Goal: Task Accomplishment & Management: Use online tool/utility

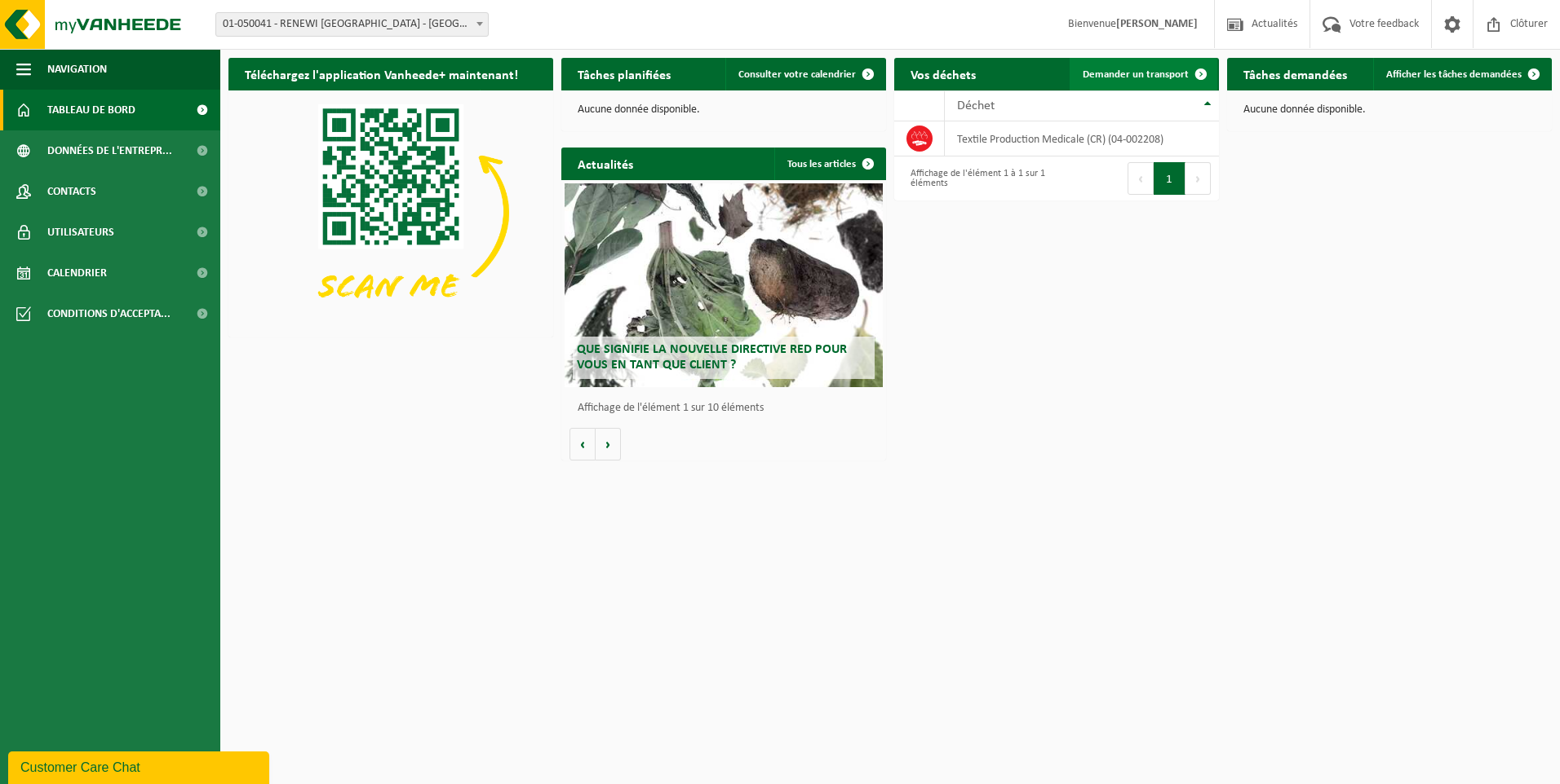
click at [1123, 67] on link "Demander un transport" at bounding box center [1144, 74] width 148 height 33
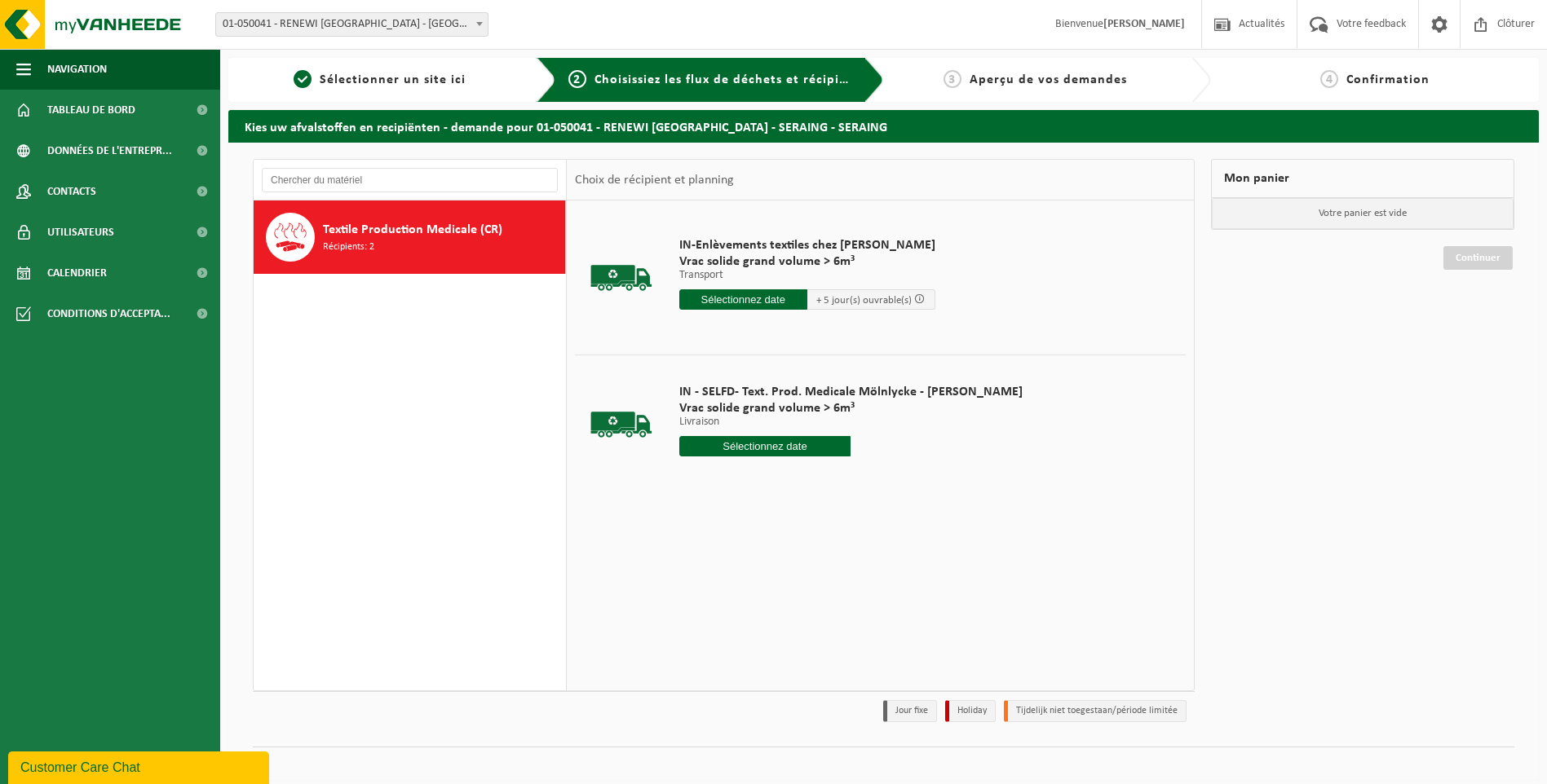
click at [748, 445] on input "text" at bounding box center [765, 446] width 172 height 20
click at [701, 624] on div "22" at bounding box center [694, 617] width 29 height 26
type input "à partir de 2025-09-22"
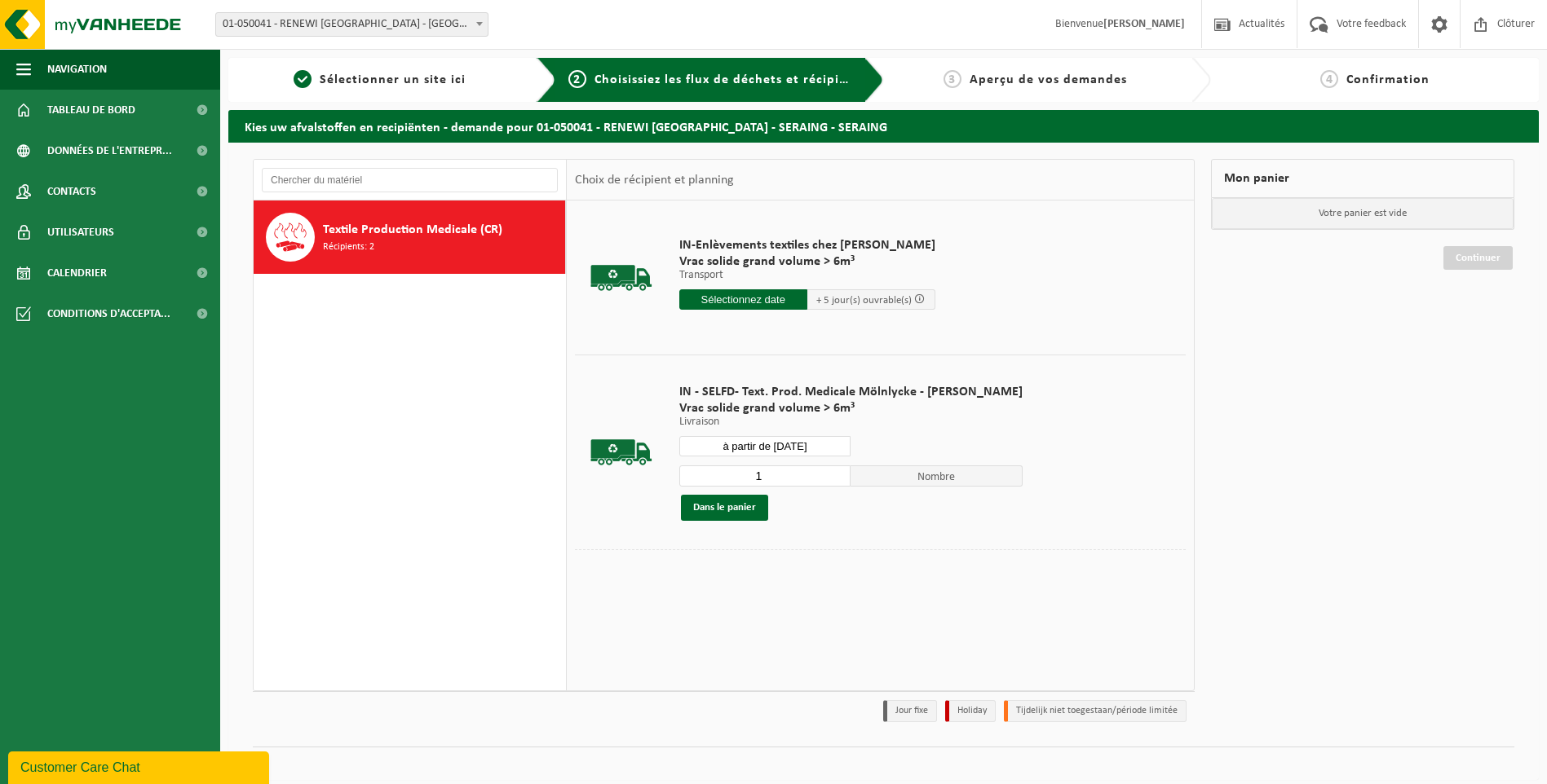
click at [793, 443] on input "à partir de 2025-09-22" at bounding box center [765, 446] width 172 height 20
click at [696, 620] on div "22" at bounding box center [694, 617] width 29 height 26
click at [696, 618] on div "22" at bounding box center [694, 617] width 29 height 26
click at [1007, 547] on td "IN - SELFD- Text. Prod. Medicale Mölnlycke - RENEWI SERAING Vrac solide grand v…" at bounding box center [926, 452] width 520 height 195
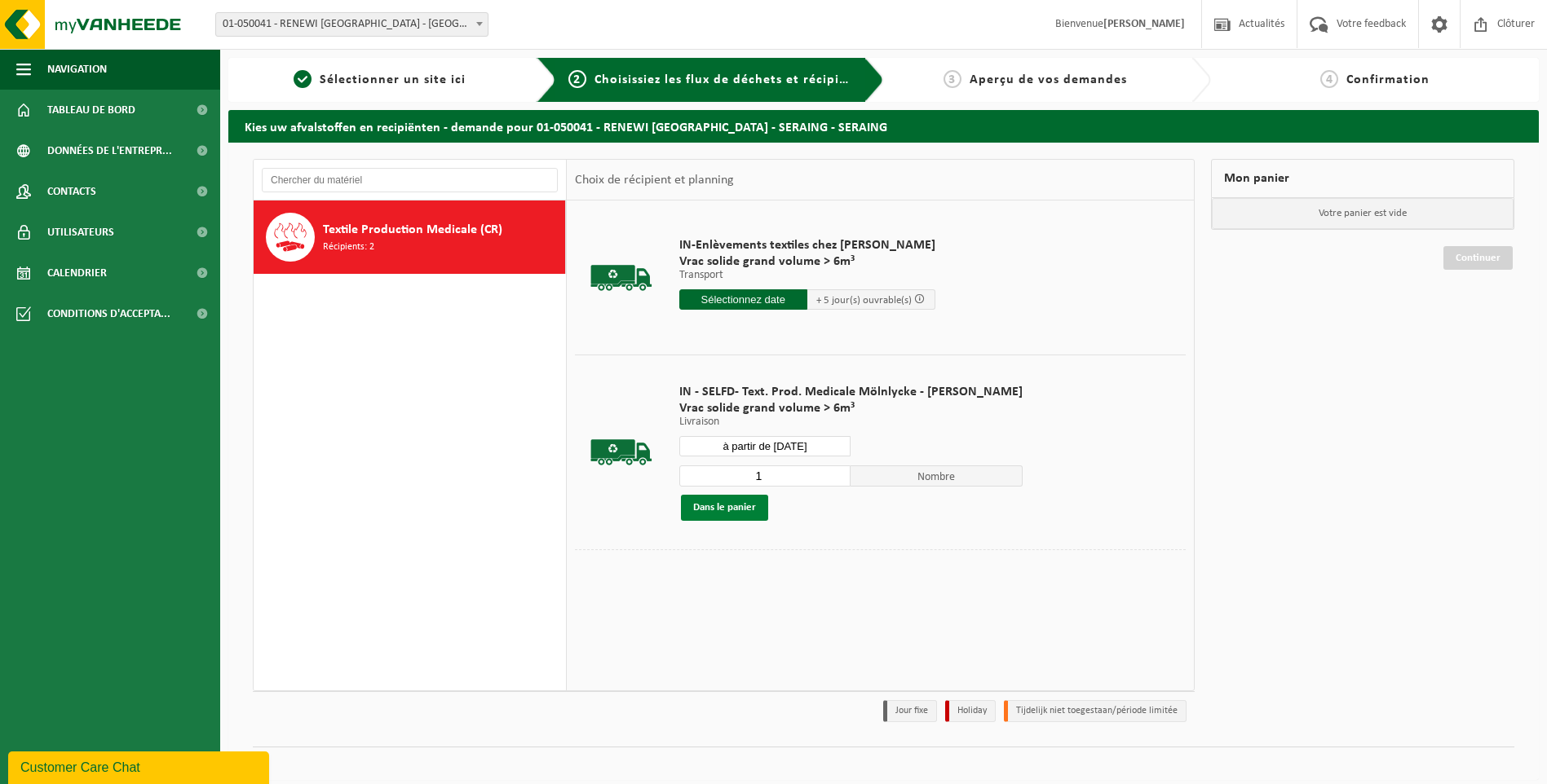
click at [748, 503] on button "Dans le panier" at bounding box center [724, 507] width 87 height 26
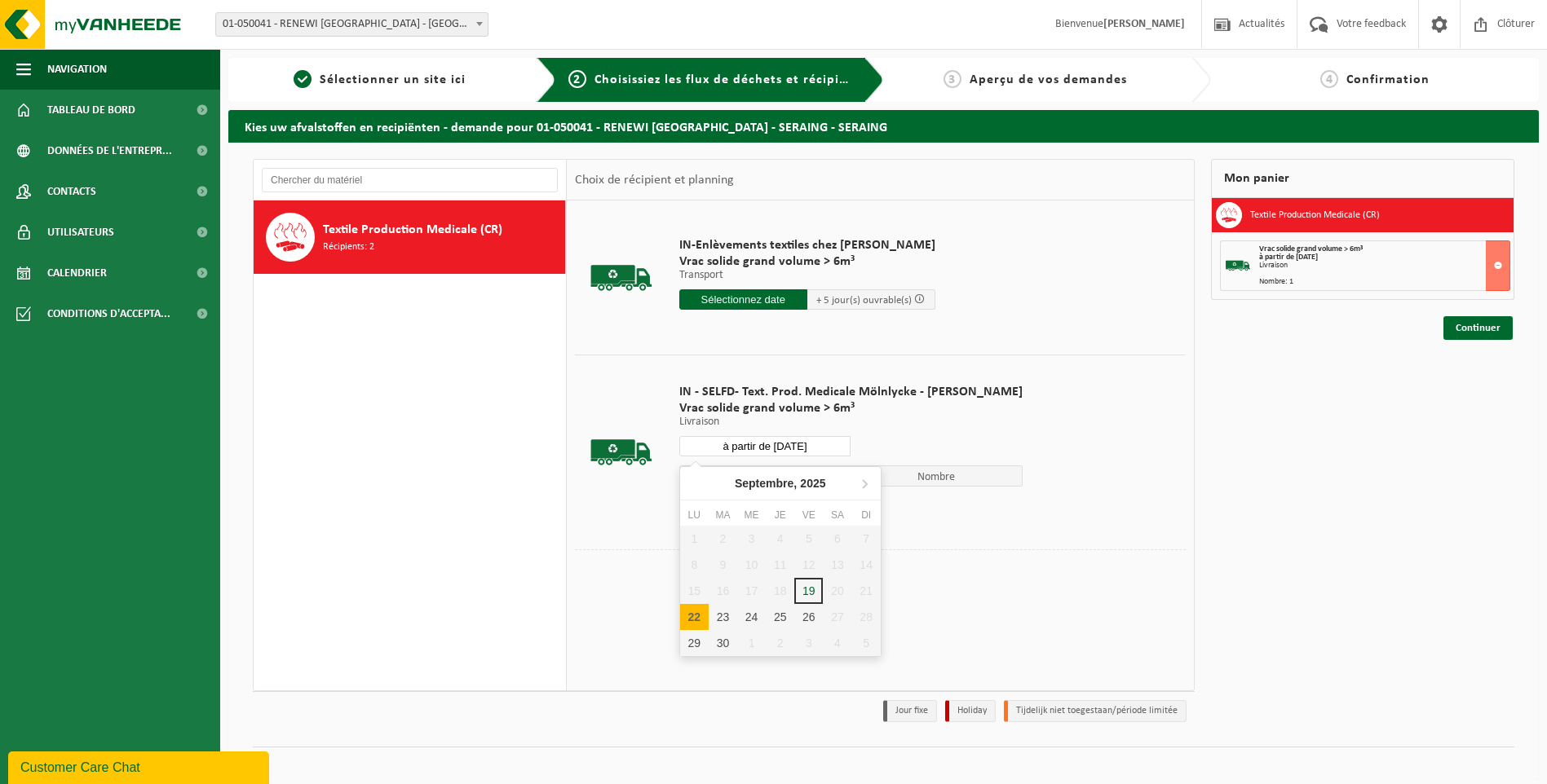
click at [818, 449] on input "à partir de 2025-09-22" at bounding box center [765, 446] width 172 height 20
click at [811, 617] on div "26" at bounding box center [808, 617] width 29 height 26
type input "à partir de 2025-09-26"
click at [733, 507] on button "Dans le panier" at bounding box center [724, 507] width 87 height 26
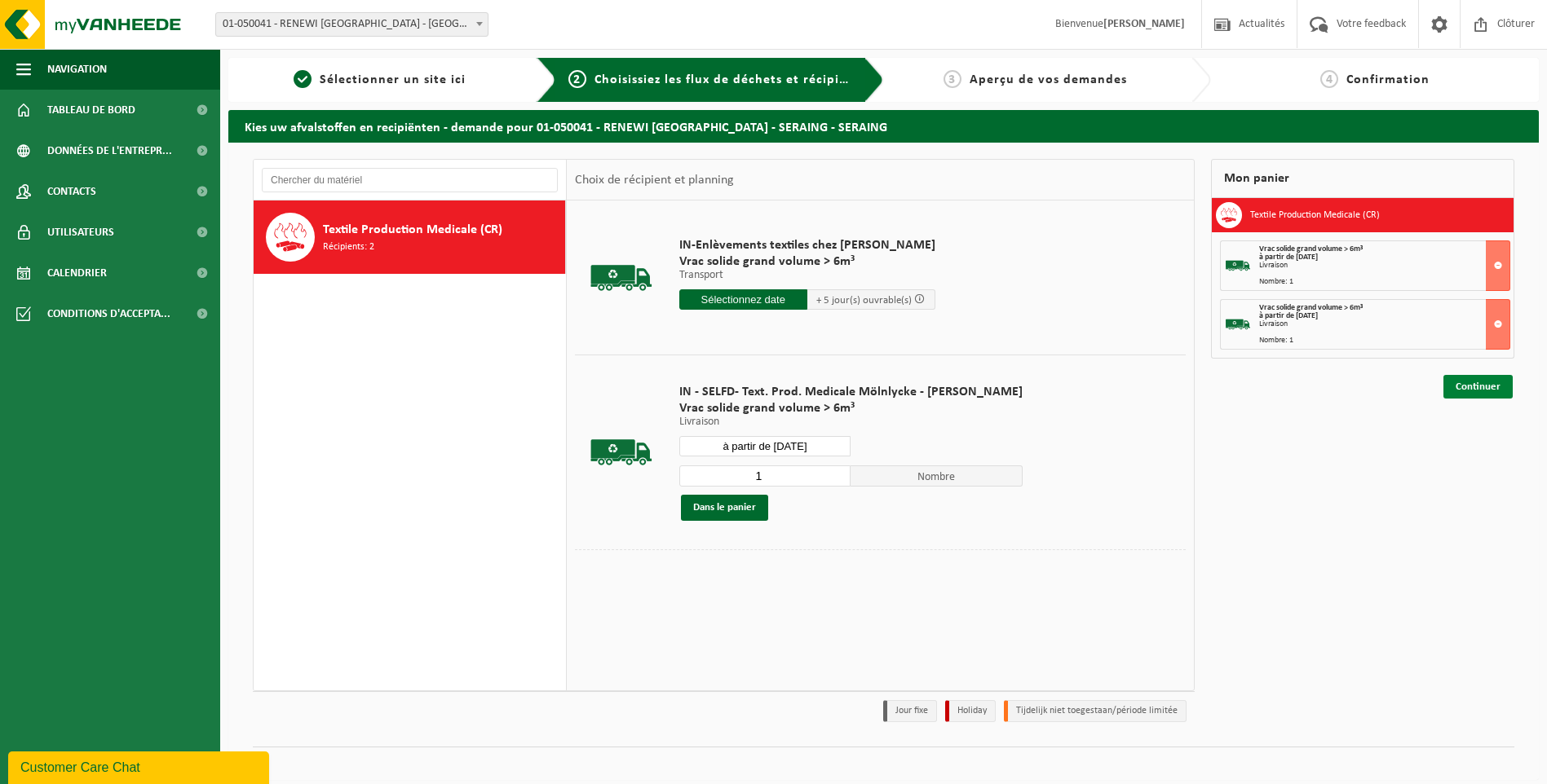
click at [1480, 384] on link "Continuer" at bounding box center [1478, 387] width 70 height 24
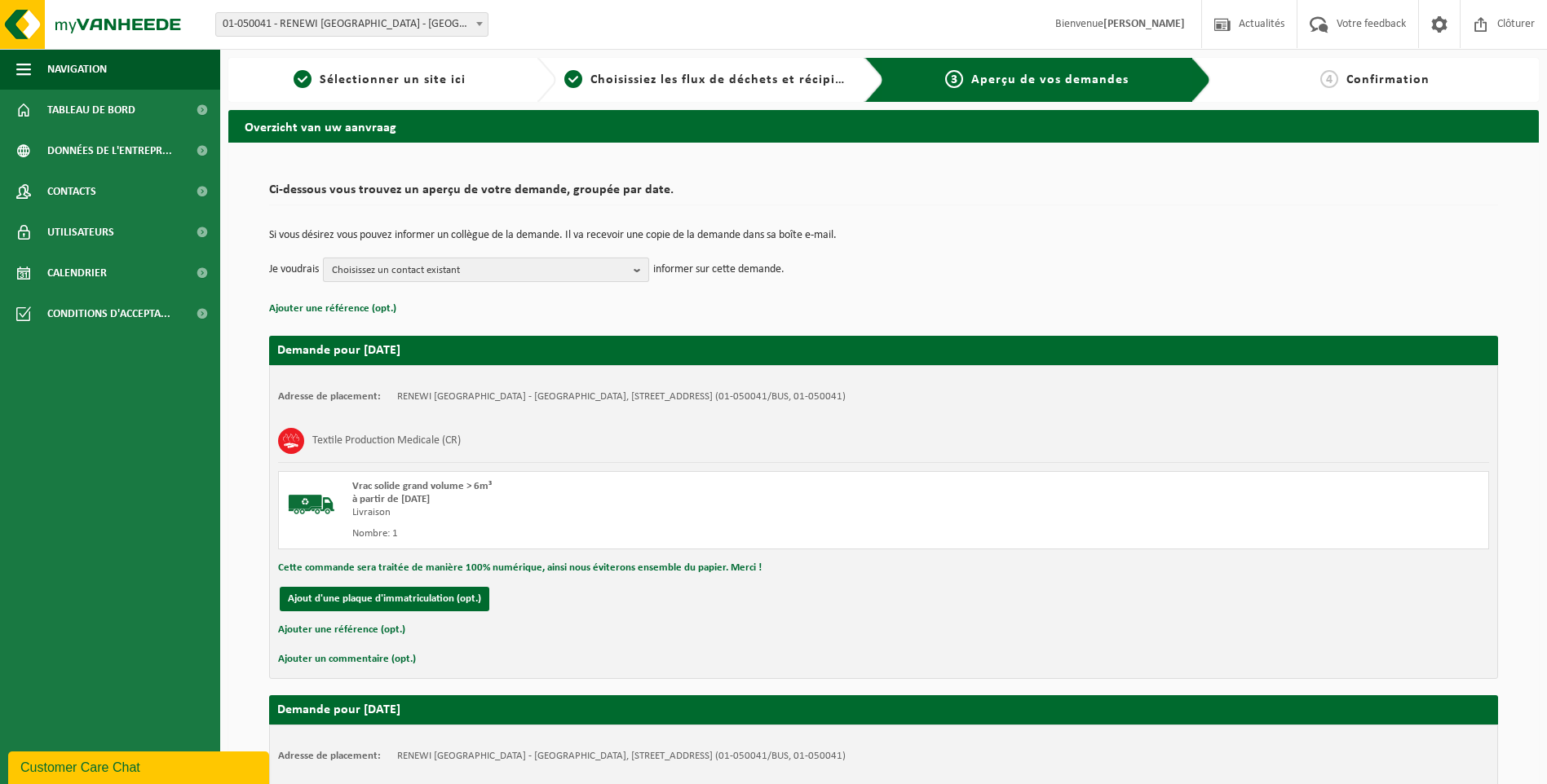
click at [634, 271] on button "Choisissez un contact existant" at bounding box center [486, 269] width 326 height 24
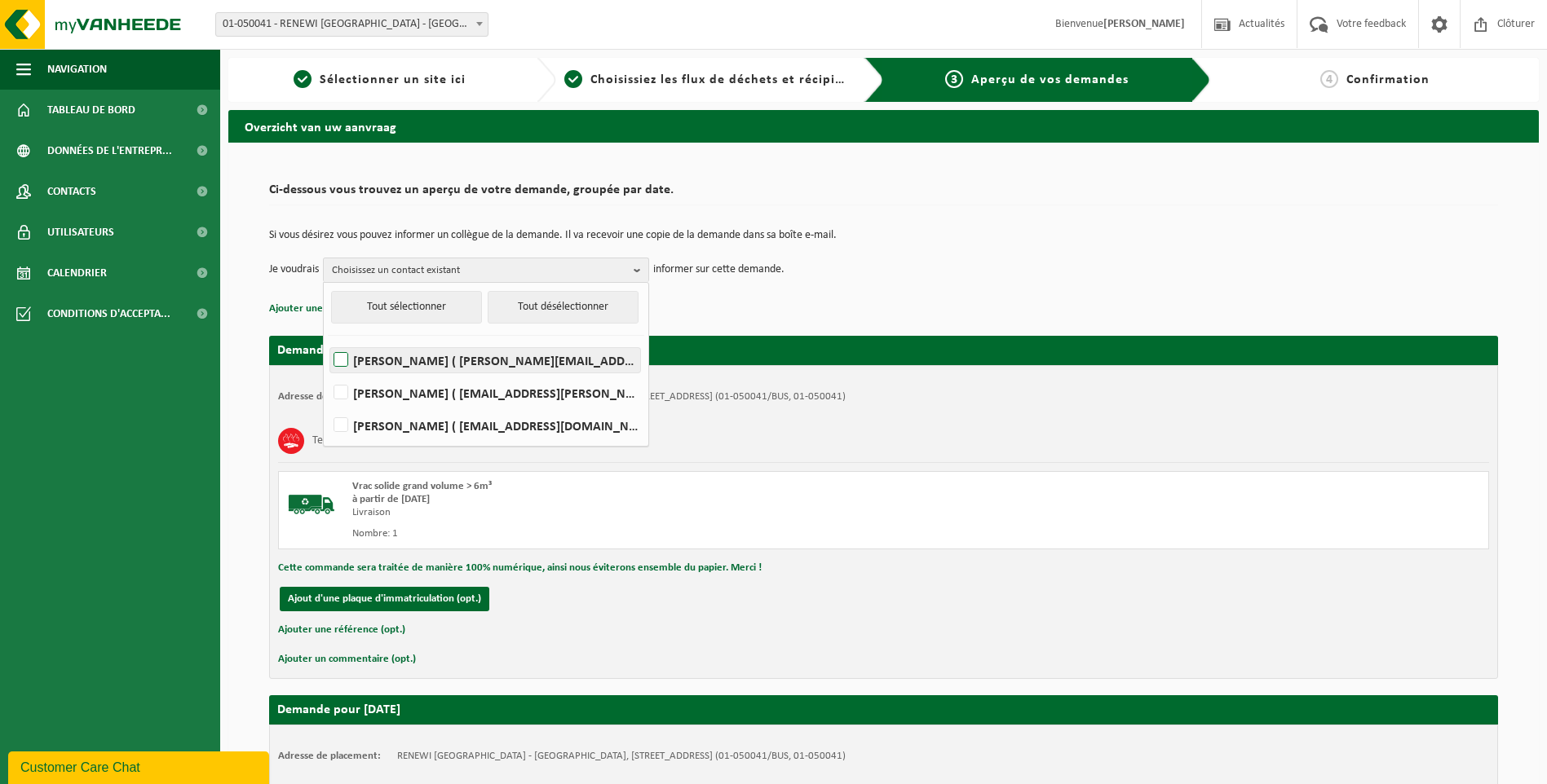
click at [338, 352] on label "Yohan Dantinne ( yohan.dantinne@renewi.com )" at bounding box center [486, 360] width 310 height 24
click at [328, 340] on input "Yohan Dantinne ( yohan.dantinne@renewi.com )" at bounding box center [327, 339] width 1 height 1
checkbox input "true"
click at [340, 389] on label "MARC HAWLEY ( marc.hawley@renewi.com )" at bounding box center [486, 392] width 310 height 24
click at [328, 372] on input "MARC HAWLEY ( marc.hawley@renewi.com )" at bounding box center [327, 372] width 1 height 1
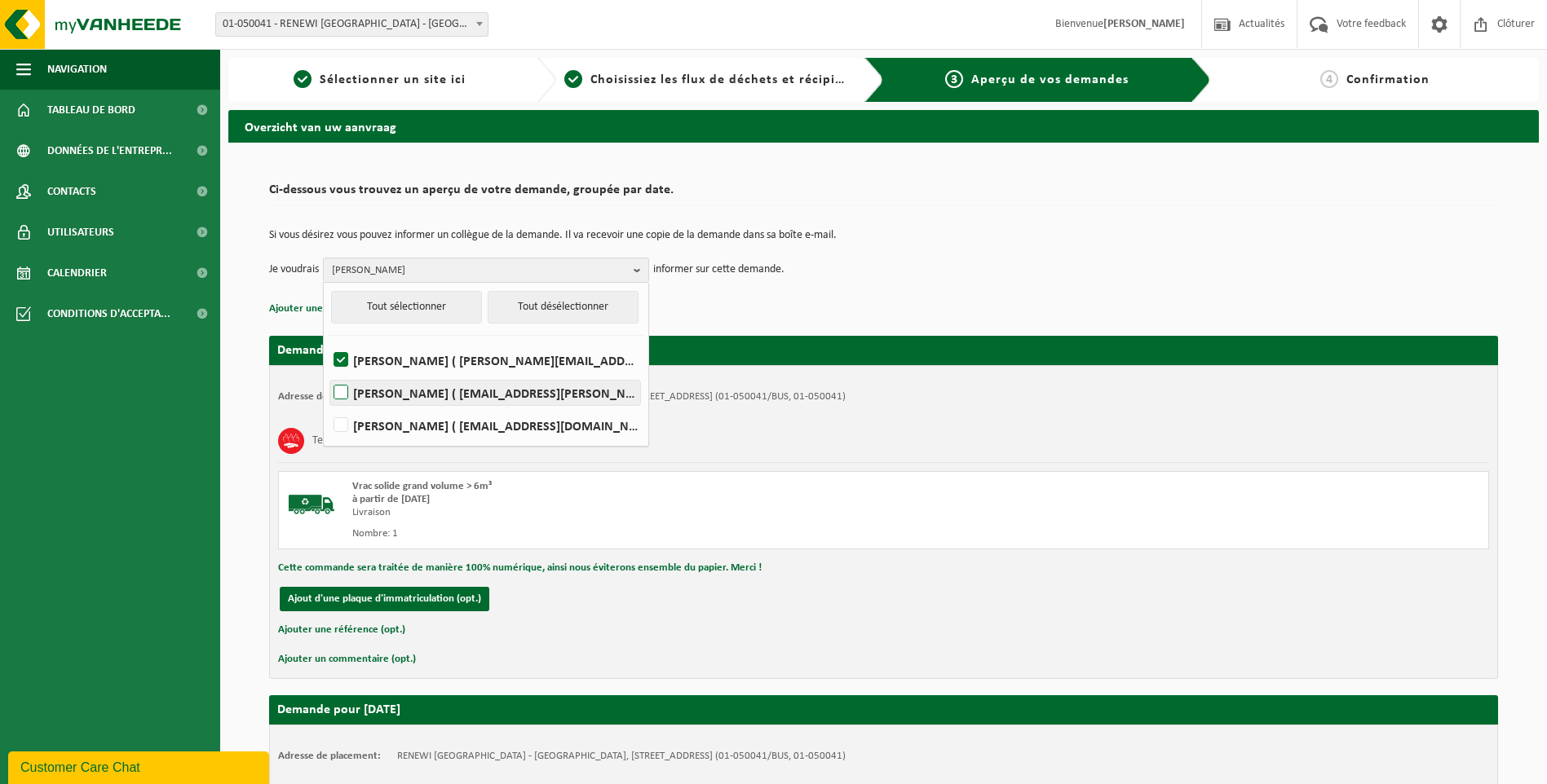
checkbox input "true"
click at [340, 427] on label "Juline Tossens ( juline.tossens@renewi.com )" at bounding box center [486, 425] width 310 height 24
click at [328, 405] on input "Juline Tossens ( juline.tossens@renewi.com )" at bounding box center [327, 404] width 1 height 1
checkbox input "true"
click at [1131, 466] on div "Textile Production Medicale (CR) Vrac solide grand volume > 6m³ à partir de 202…" at bounding box center [883, 484] width 1211 height 129
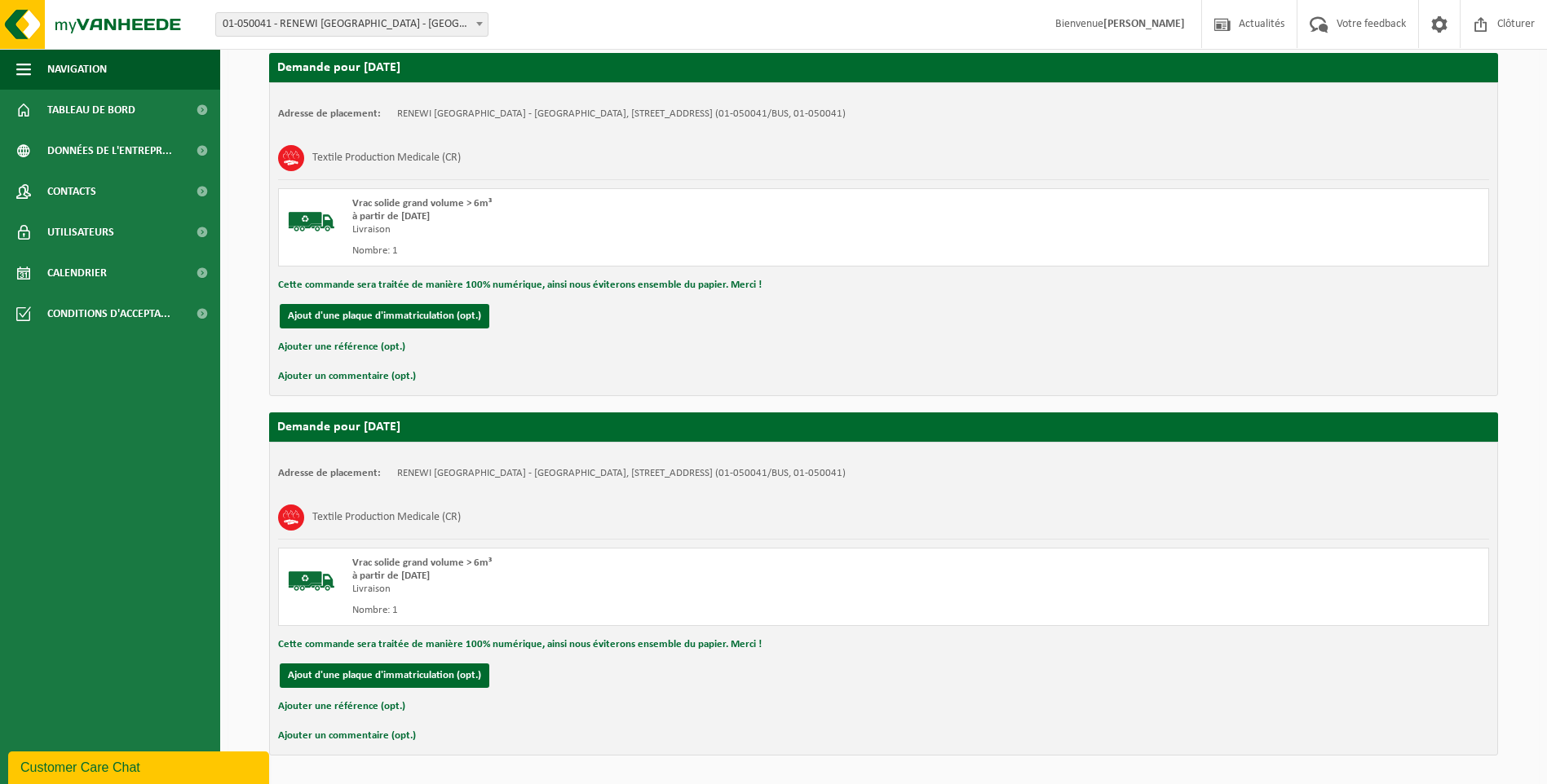
scroll to position [337, 0]
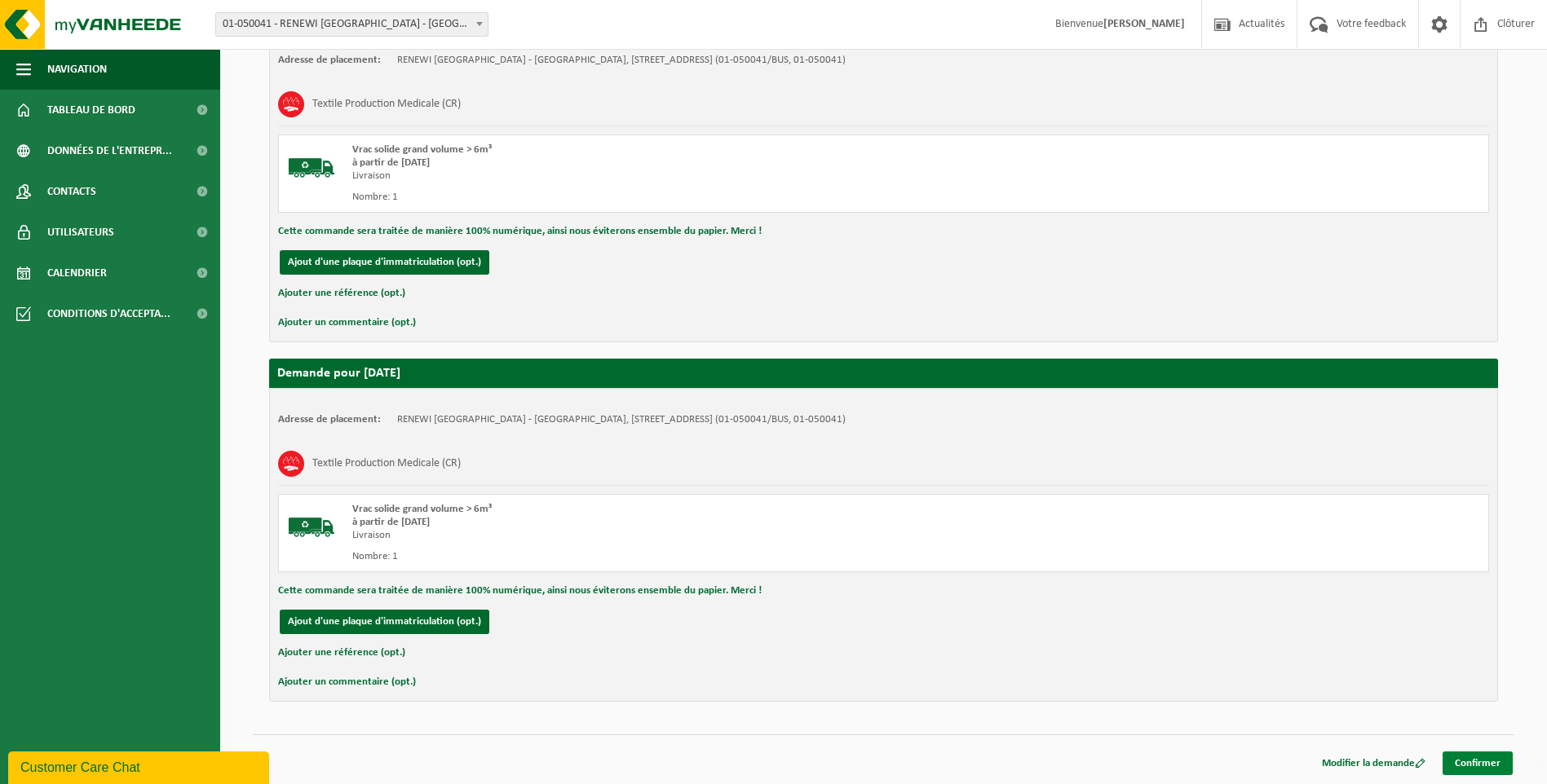
click at [1485, 764] on link "Confirmer" at bounding box center [1477, 764] width 70 height 24
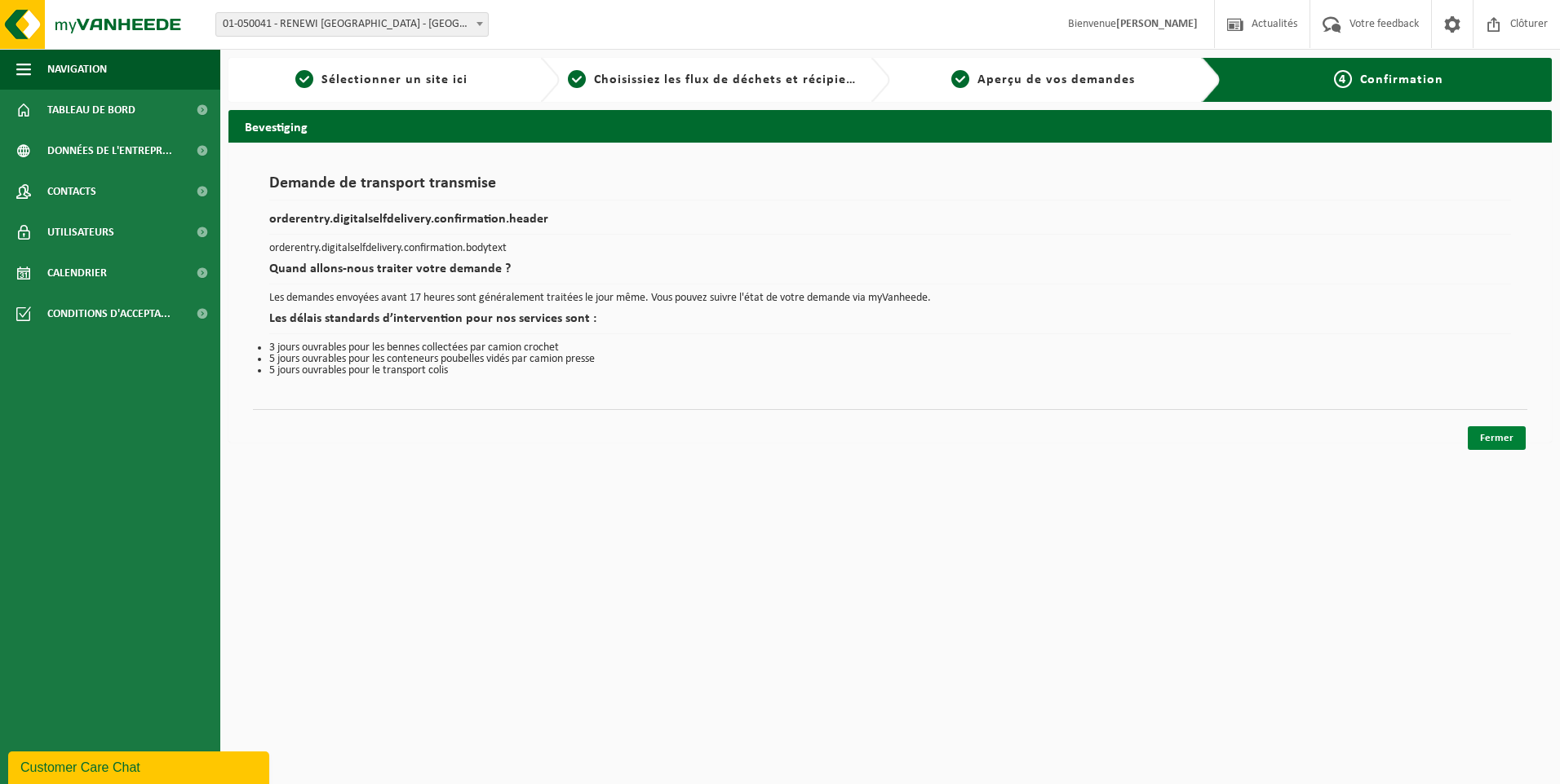
click at [1502, 433] on link "Fermer" at bounding box center [1496, 438] width 58 height 24
